Goal: Transaction & Acquisition: Purchase product/service

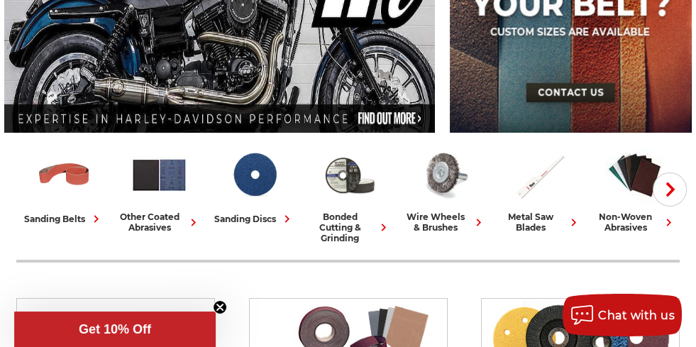
scroll to position [284, 0]
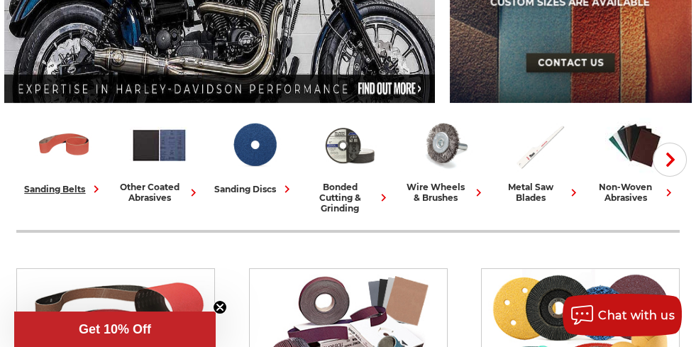
click at [73, 188] on div "sanding belts" at bounding box center [63, 189] width 79 height 15
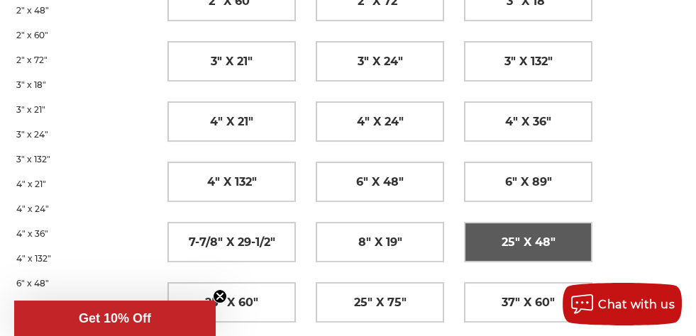
scroll to position [567, 0]
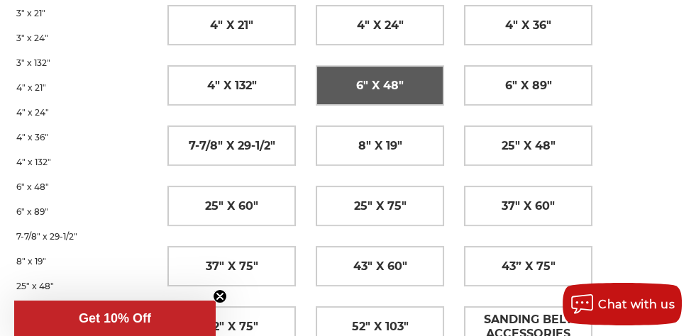
click at [390, 80] on span "6" x 48"" at bounding box center [380, 86] width 48 height 24
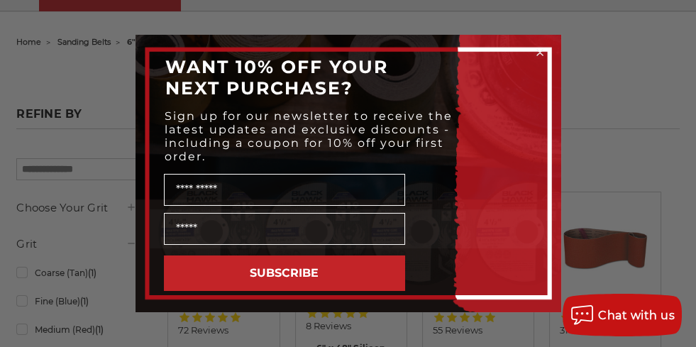
scroll to position [141, 0]
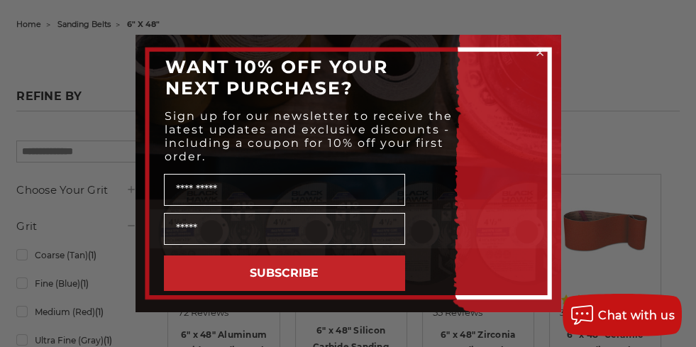
click at [537, 55] on circle "Close dialog" at bounding box center [539, 52] width 13 height 13
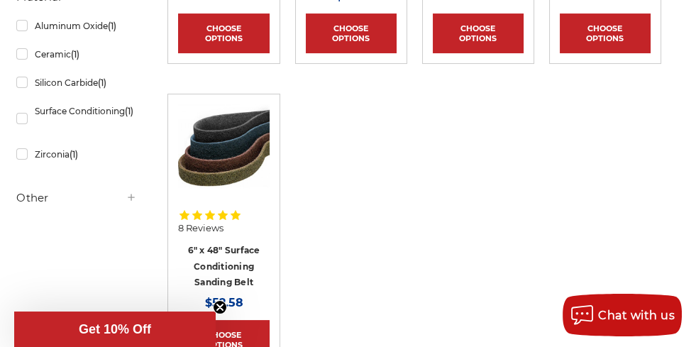
scroll to position [567, 0]
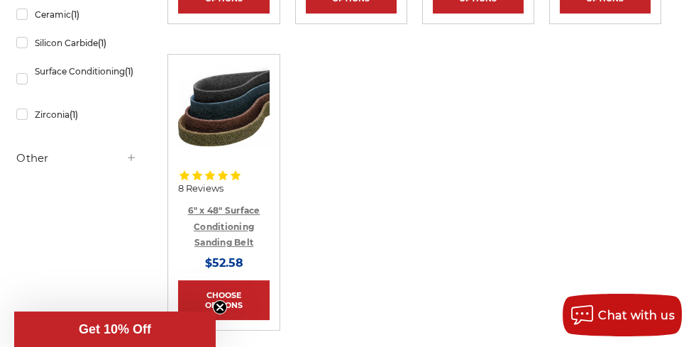
click at [238, 224] on link "6" x 48" Surface Conditioning Sanding Belt" at bounding box center [224, 226] width 72 height 43
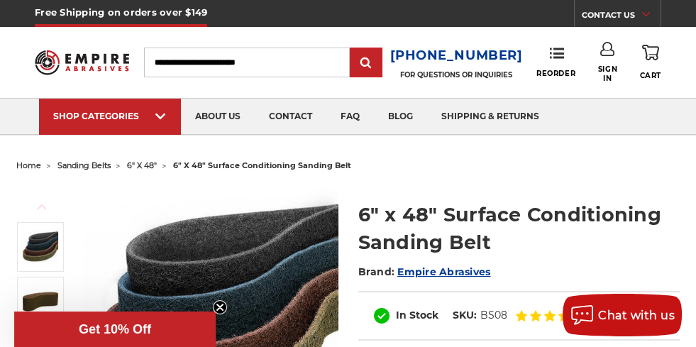
scroll to position [141, 0]
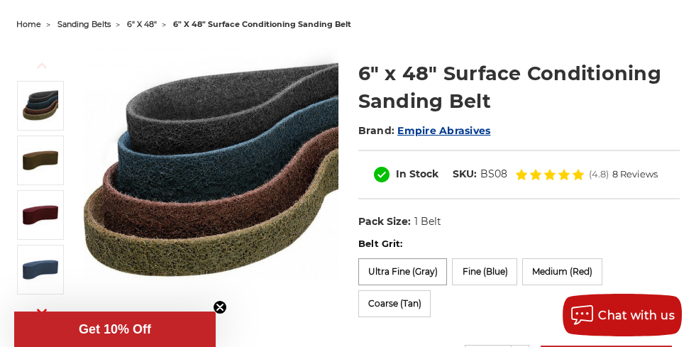
click at [404, 267] on label "Ultra Fine (Gray)" at bounding box center [402, 271] width 89 height 27
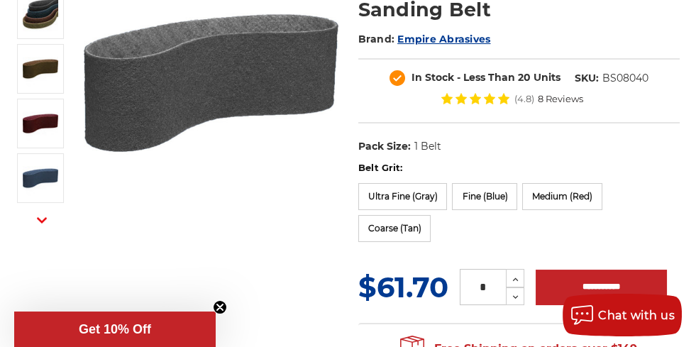
scroll to position [284, 0]
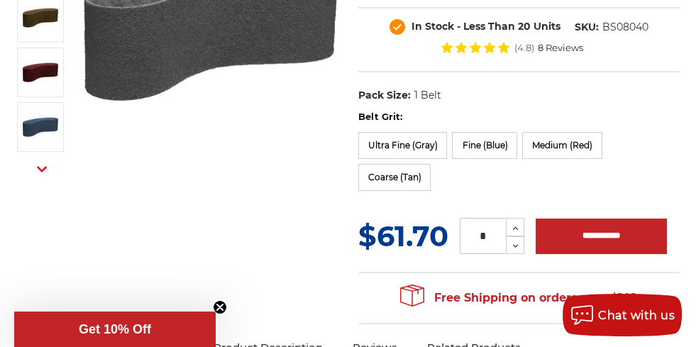
click at [40, 167] on use "button" at bounding box center [42, 169] width 10 height 6
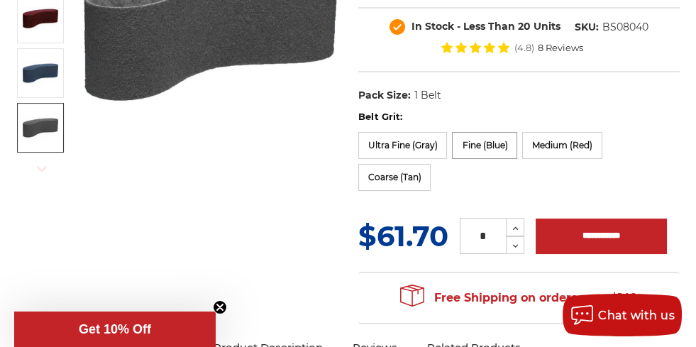
click at [484, 140] on label "Fine (Blue)" at bounding box center [484, 145] width 65 height 27
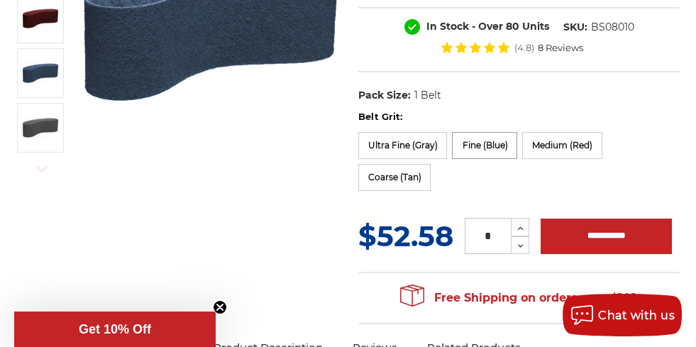
click at [482, 141] on label "Fine (Blue)" at bounding box center [484, 145] width 65 height 27
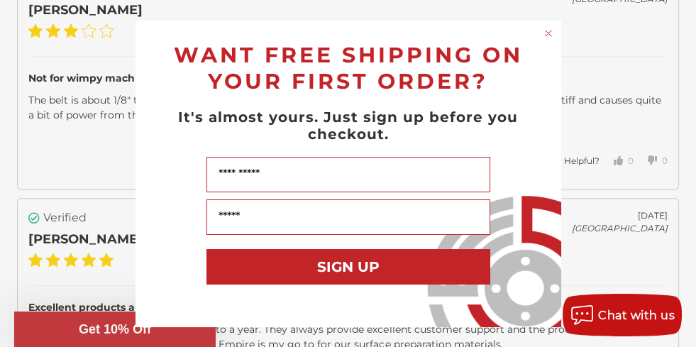
scroll to position [2482, 0]
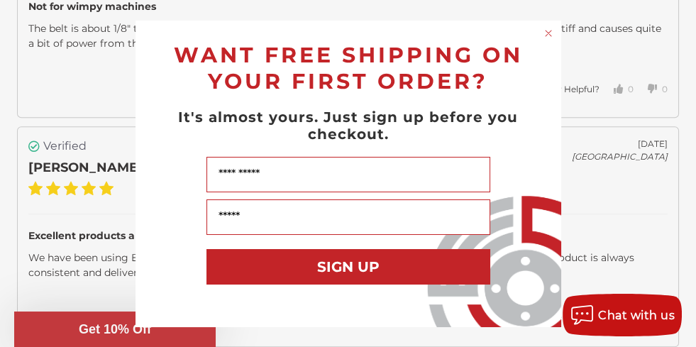
click at [547, 30] on circle "Close dialog" at bounding box center [547, 32] width 13 height 13
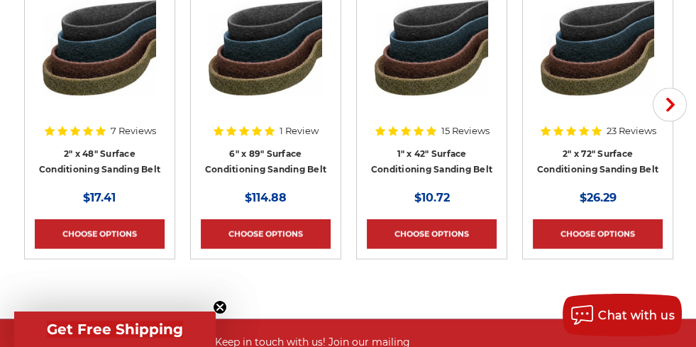
scroll to position [4309, 0]
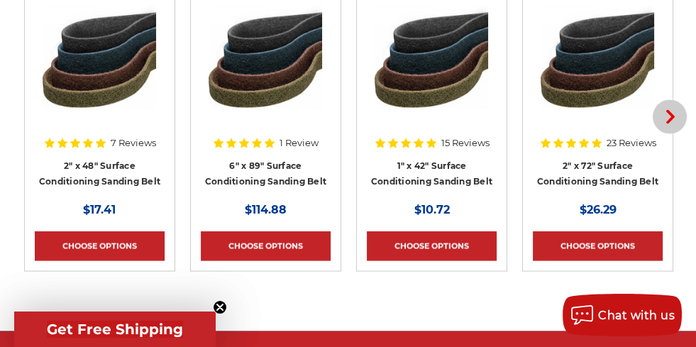
click at [676, 110] on icon "button" at bounding box center [670, 117] width 14 height 14
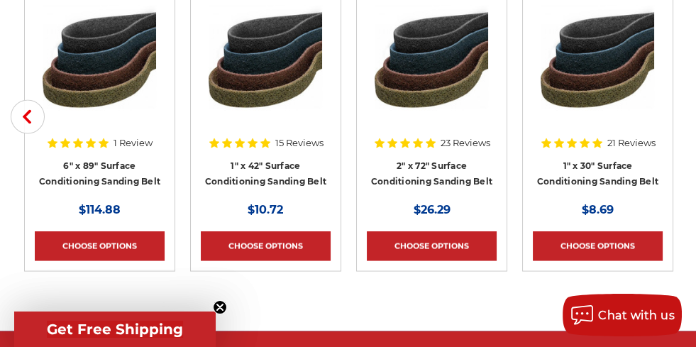
click at [676, 96] on div "Quick view 21 Reviews 1" x 30" Surface Conditioning Sanding Belt MSRP: Was: Now…" at bounding box center [597, 133] width 166 height 277
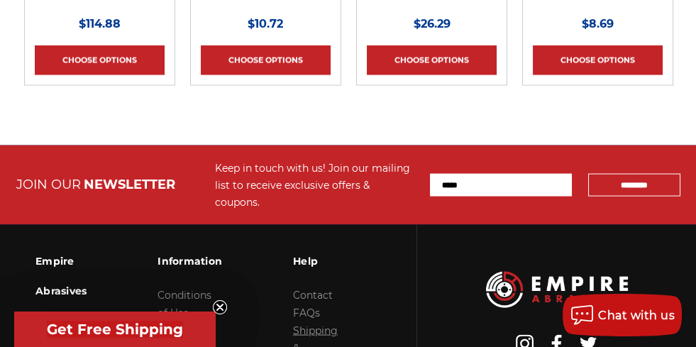
scroll to position [4592, 0]
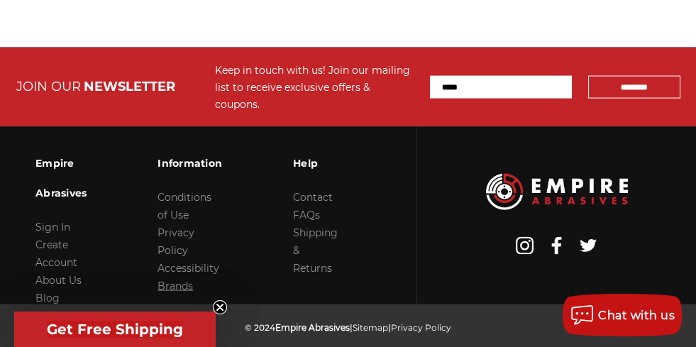
click at [174, 279] on link "Brands" at bounding box center [174, 285] width 35 height 13
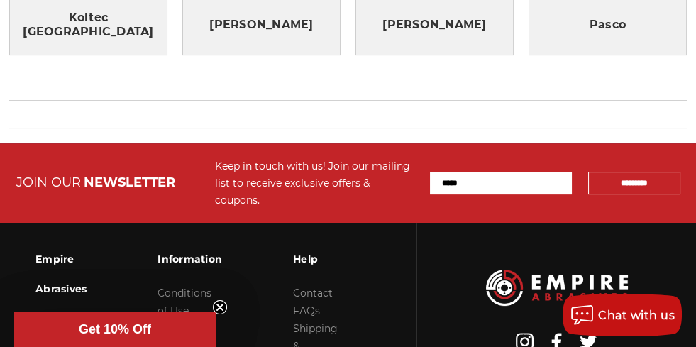
scroll to position [780, 0]
